Goal: Entertainment & Leisure: Browse casually

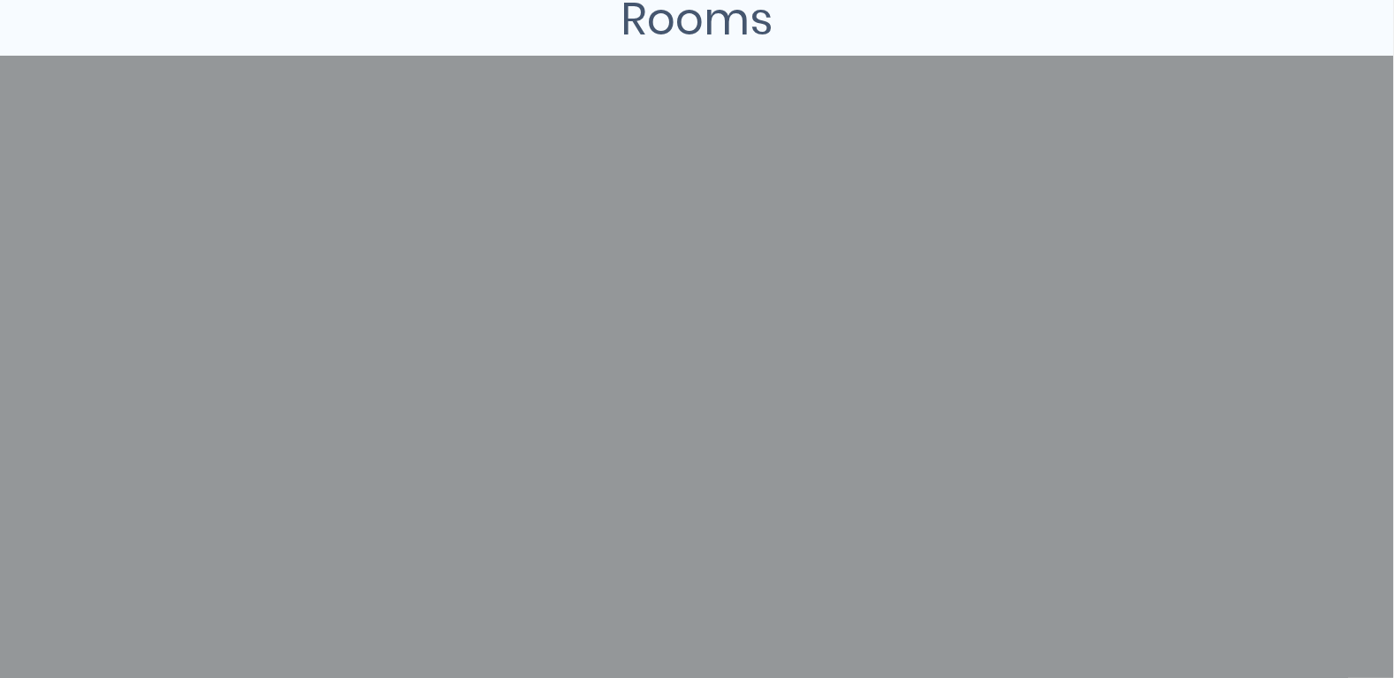
scroll to position [353, 0]
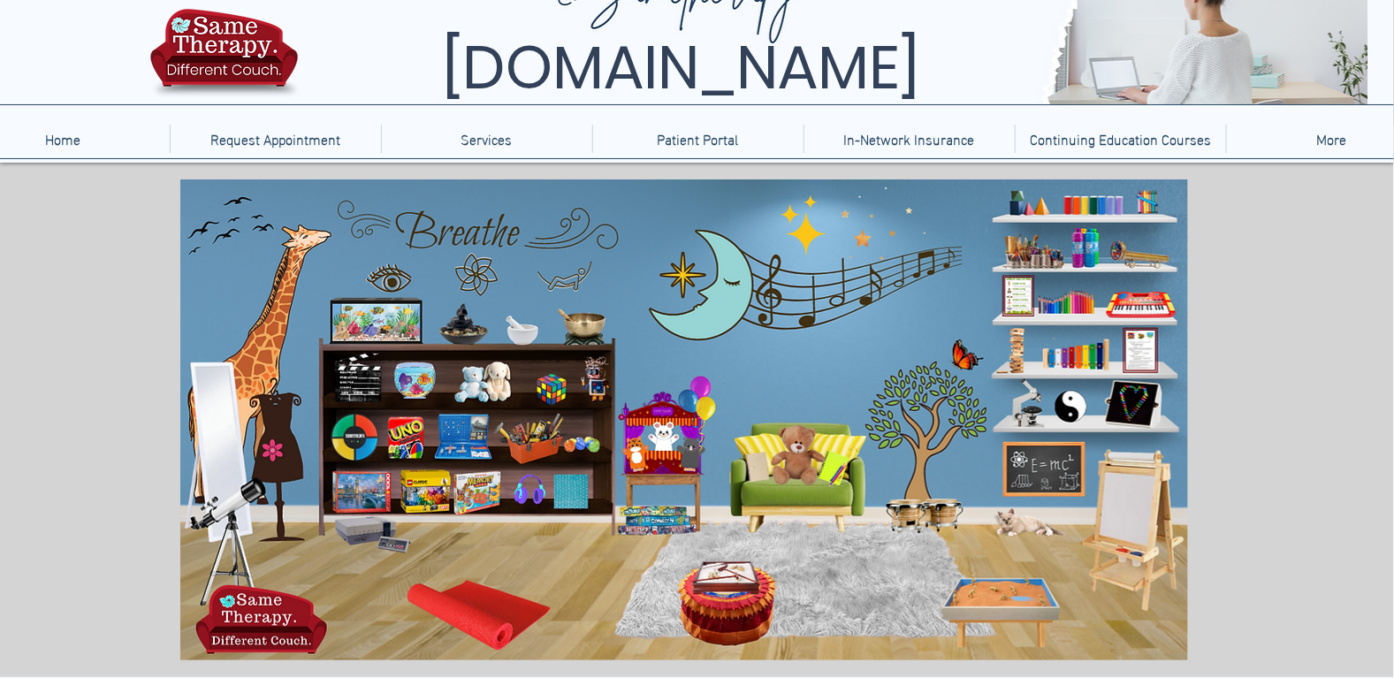
scroll to position [88, 0]
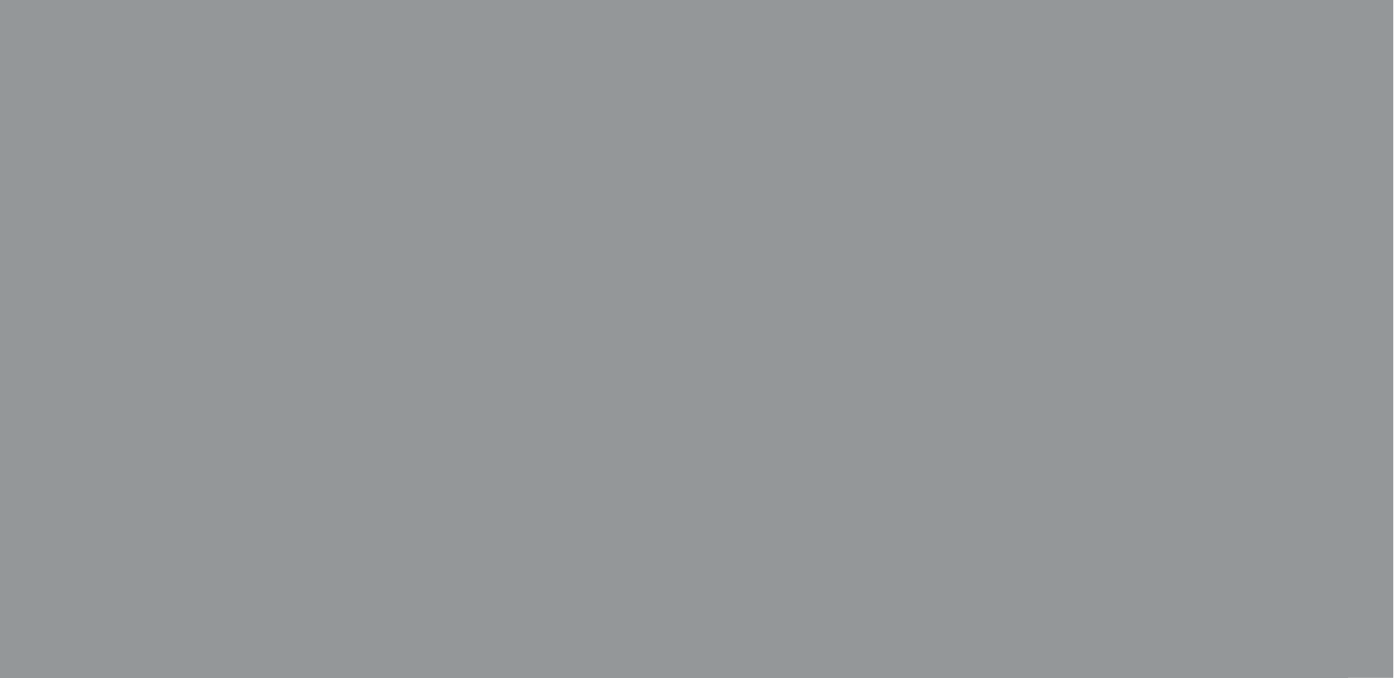
scroll to position [530, 0]
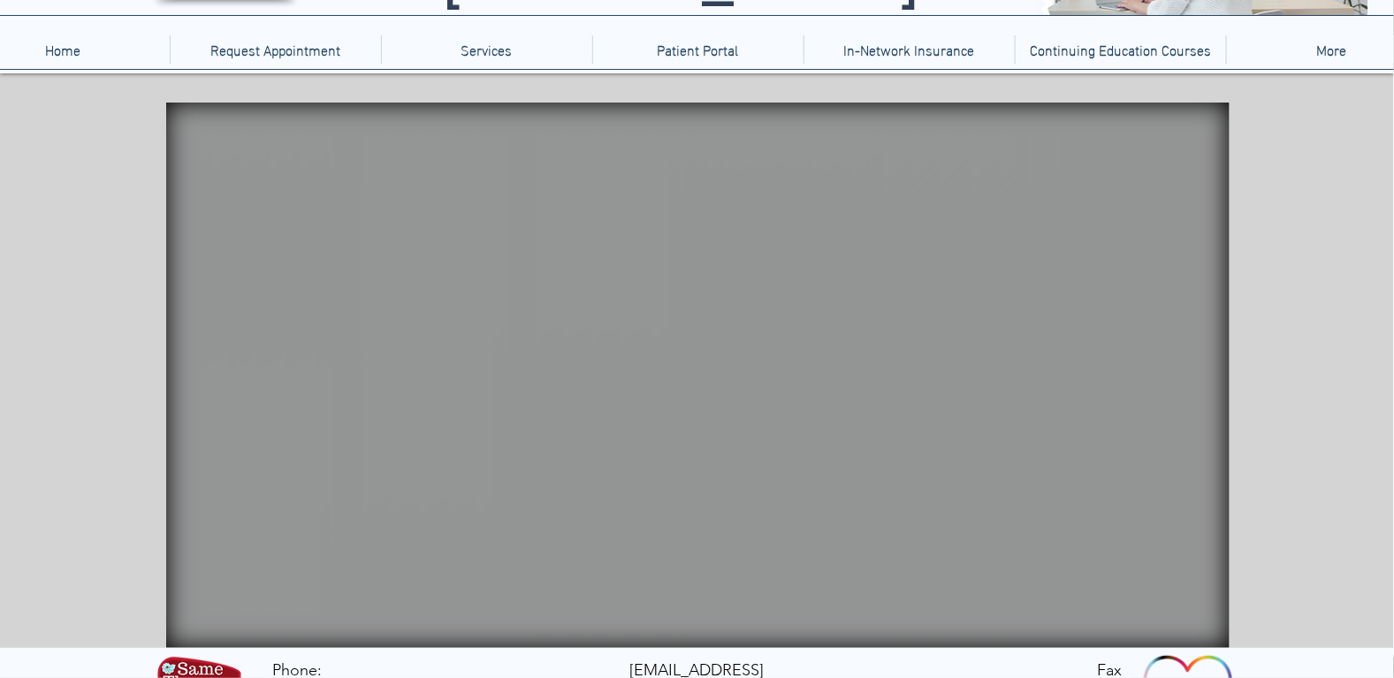
scroll to position [176, 0]
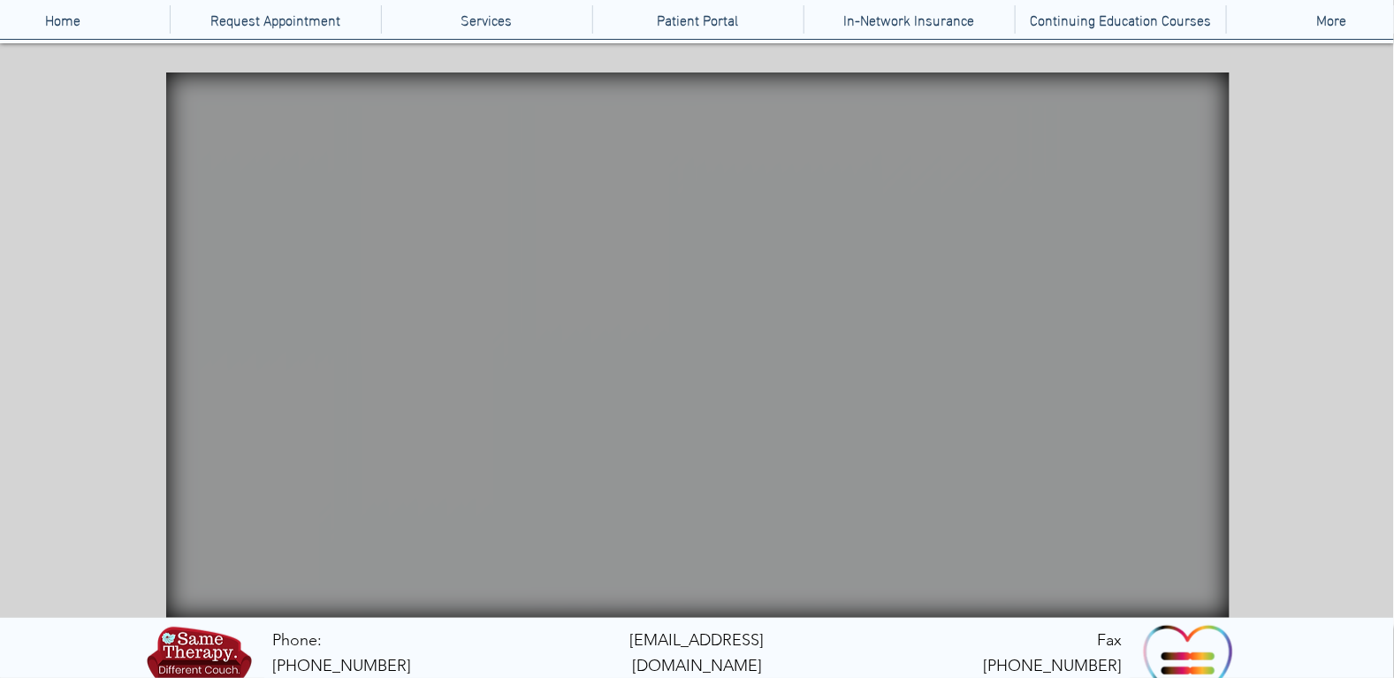
click at [231, 334] on icon "An image of a rain stick that when clicked does nothing" at bounding box center [241, 393] width 57 height 143
click at [206, 337] on icon "main content" at bounding box center [207, 341] width 56 height 56
click at [335, 410] on icon "main content" at bounding box center [313, 423] width 69 height 62
click at [418, 412] on icon "main content" at bounding box center [398, 424] width 83 height 52
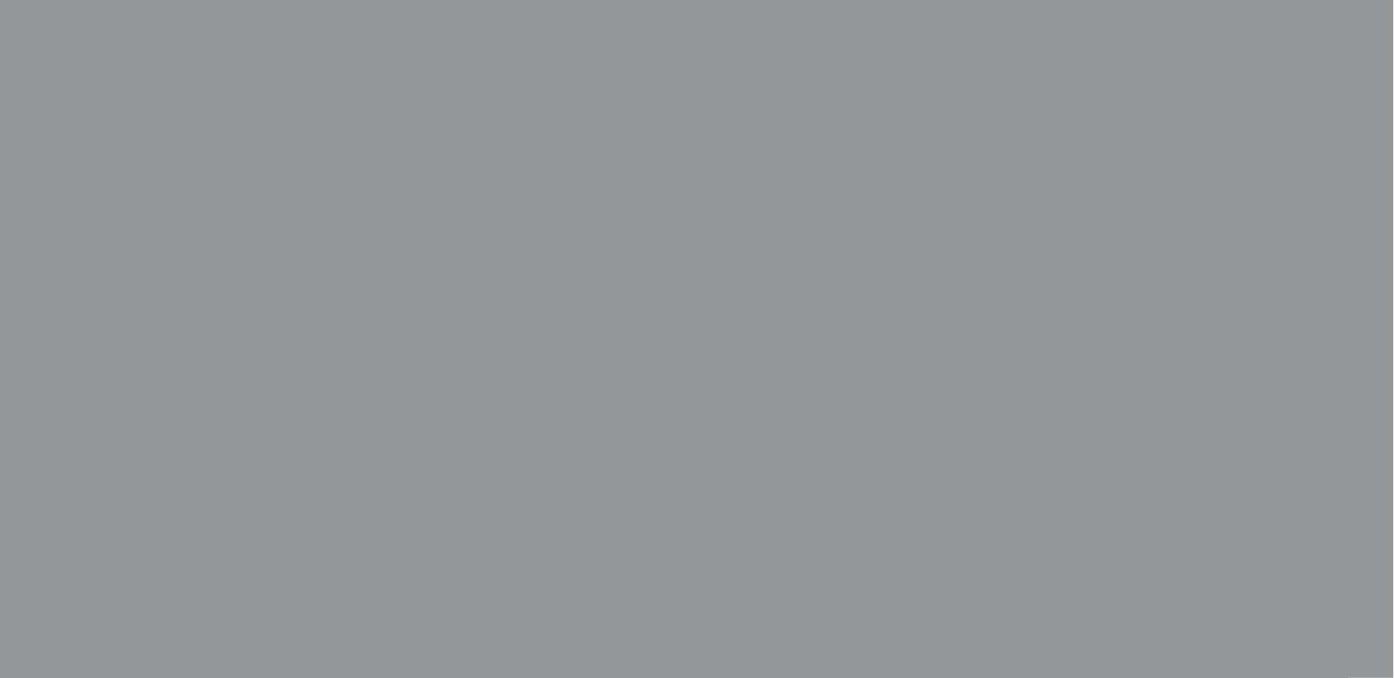
scroll to position [619, 0]
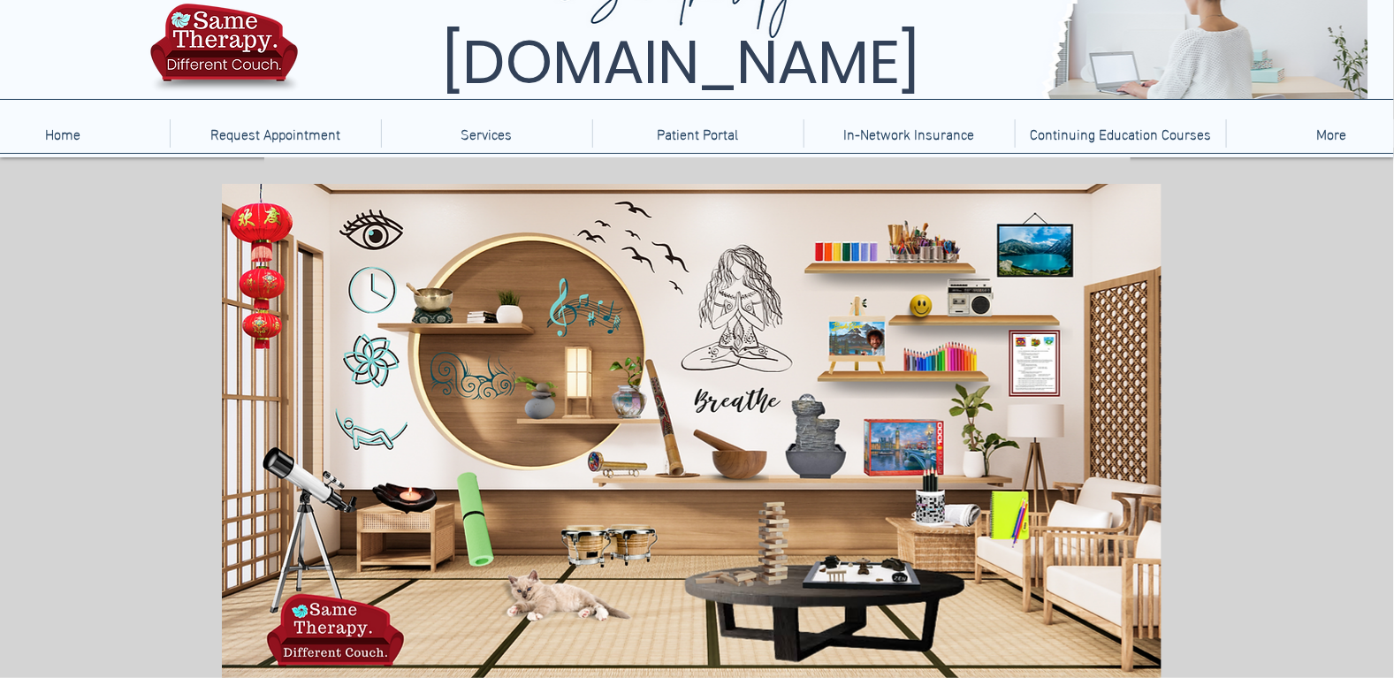
scroll to position [176, 0]
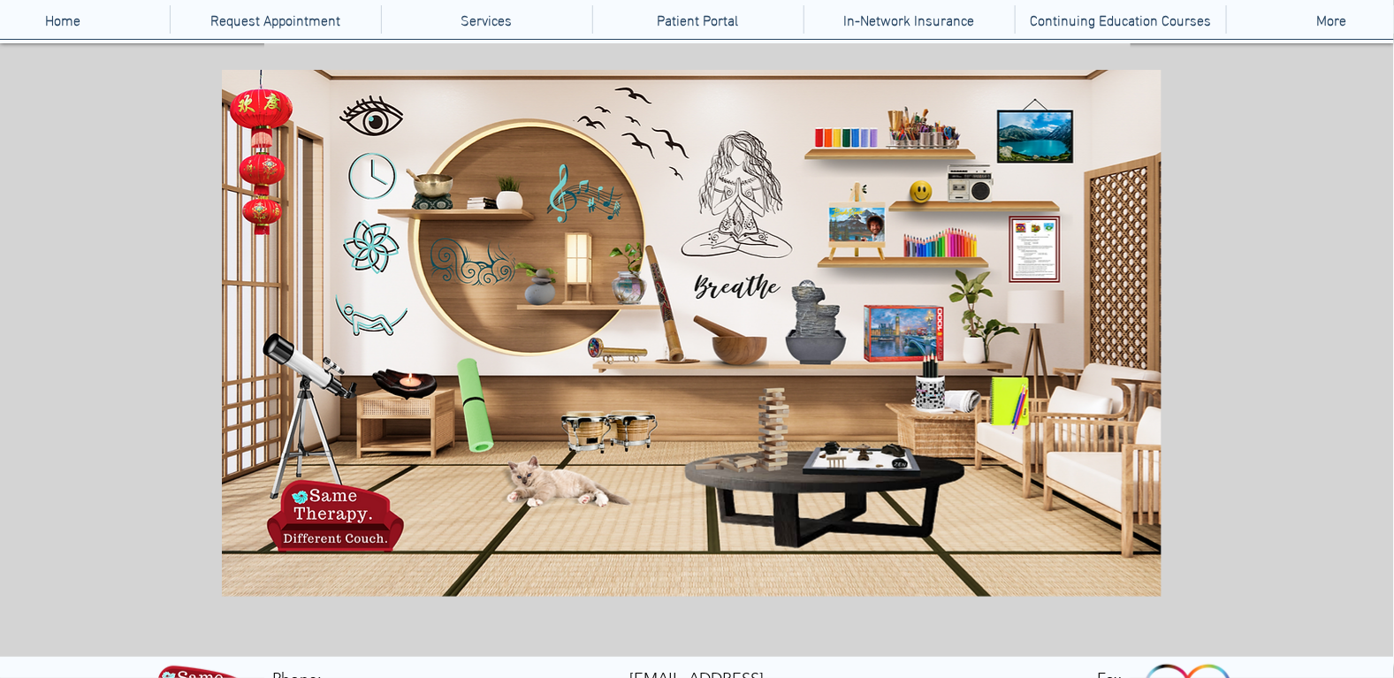
click at [289, 349] on icon "An image of a telescope when clicked brings you to a nebula designer game." at bounding box center [295, 404] width 65 height 146
click at [875, 449] on icon "main content" at bounding box center [849, 454] width 92 height 35
